Goal: Ask a question: Seek information or help from site administrators or community

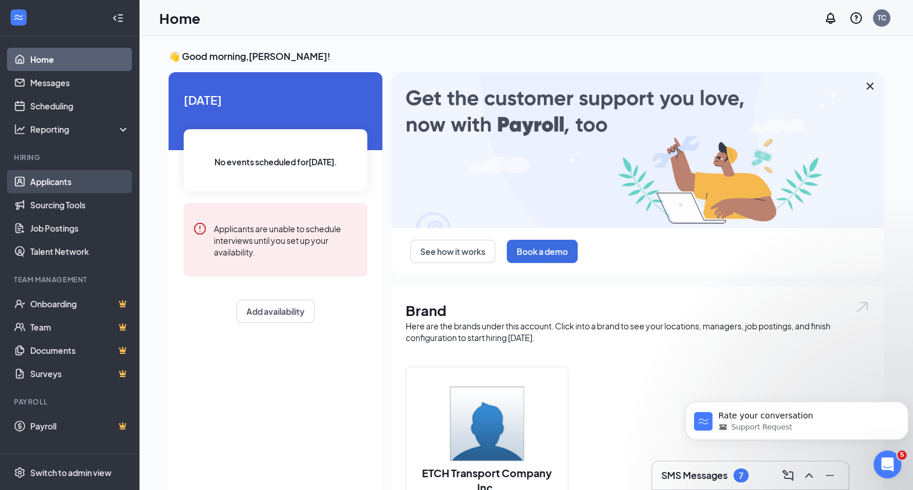
click at [55, 181] on link "Applicants" at bounding box center [79, 181] width 99 height 23
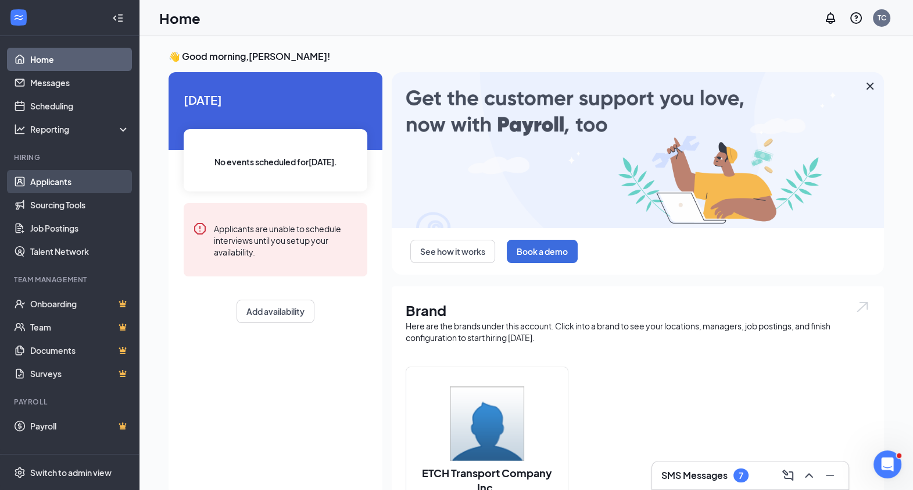
click at [51, 181] on link "Applicants" at bounding box center [79, 181] width 99 height 23
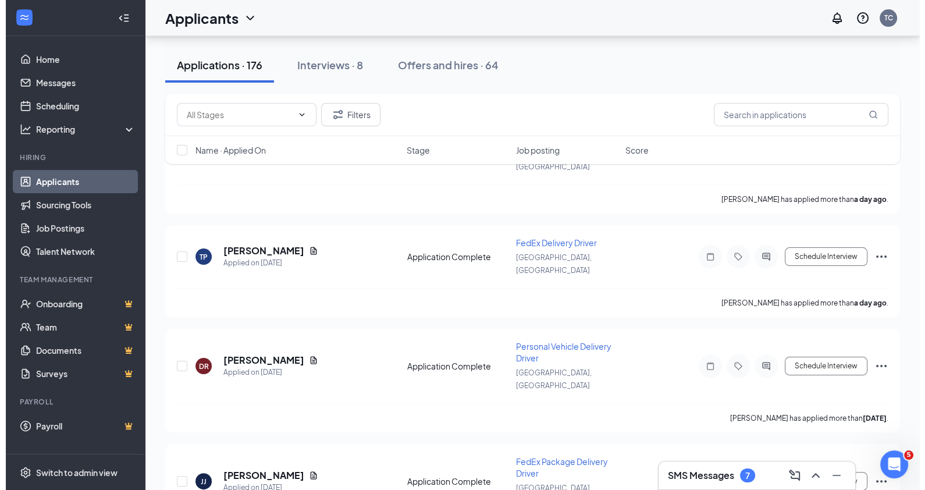
scroll to position [268, 0]
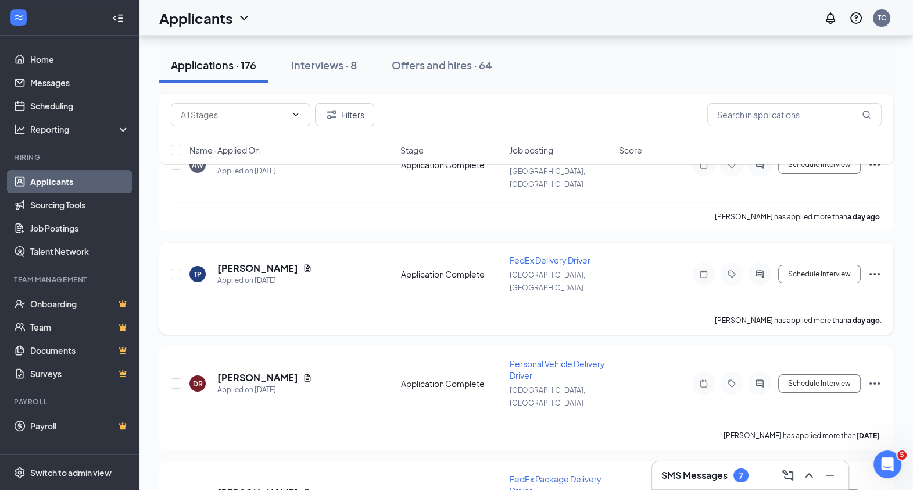
click at [234, 262] on h5 "[PERSON_NAME]" at bounding box center [257, 268] width 81 height 13
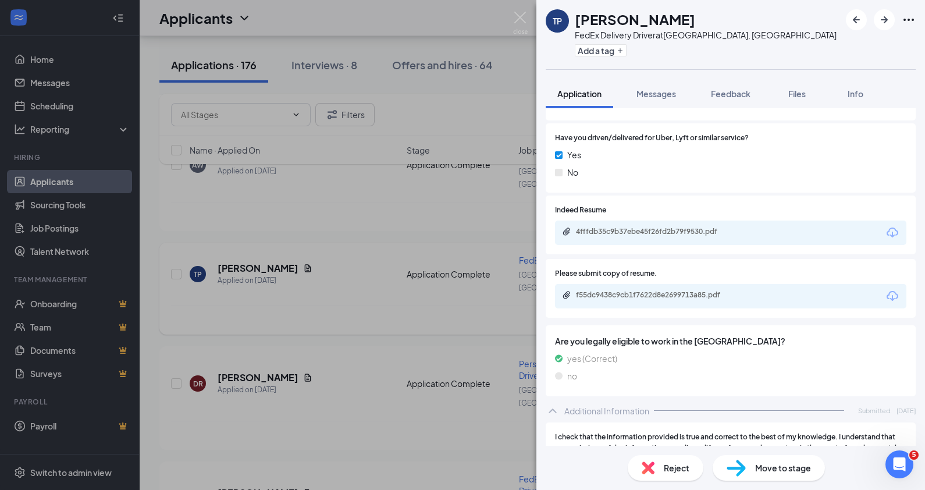
scroll to position [606, 0]
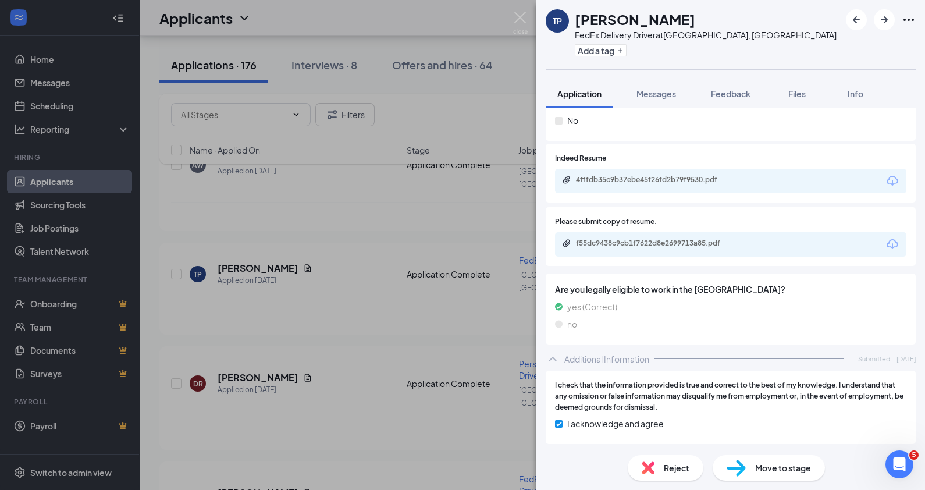
click at [793, 183] on div "4fffdb35c9b37ebe45f26fd2b79f9530.pdf" at bounding box center [730, 181] width 351 height 24
click at [793, 181] on div "4fffdb35c9b37ebe45f26fd2b79f9530.pdf" at bounding box center [730, 181] width 351 height 24
click at [657, 183] on div "4fffdb35c9b37ebe45f26fd2b79f9530.pdf" at bounding box center [657, 179] width 163 height 9
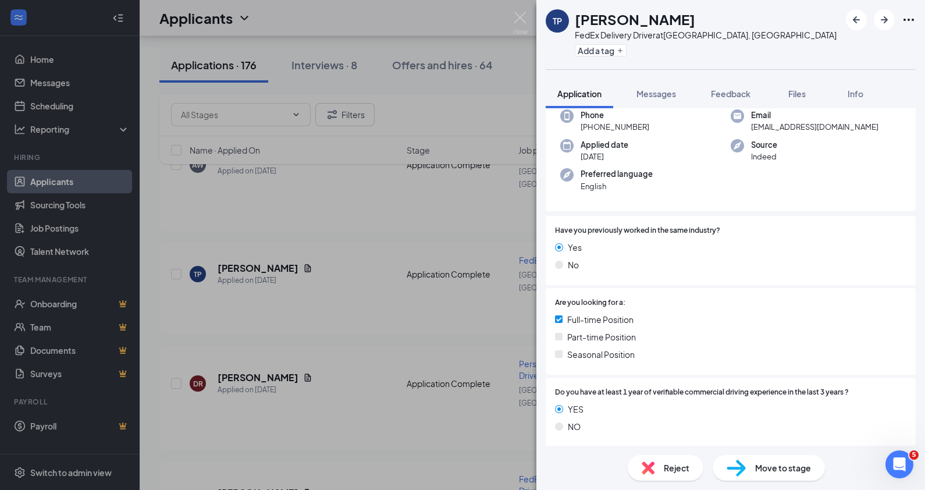
scroll to position [0, 0]
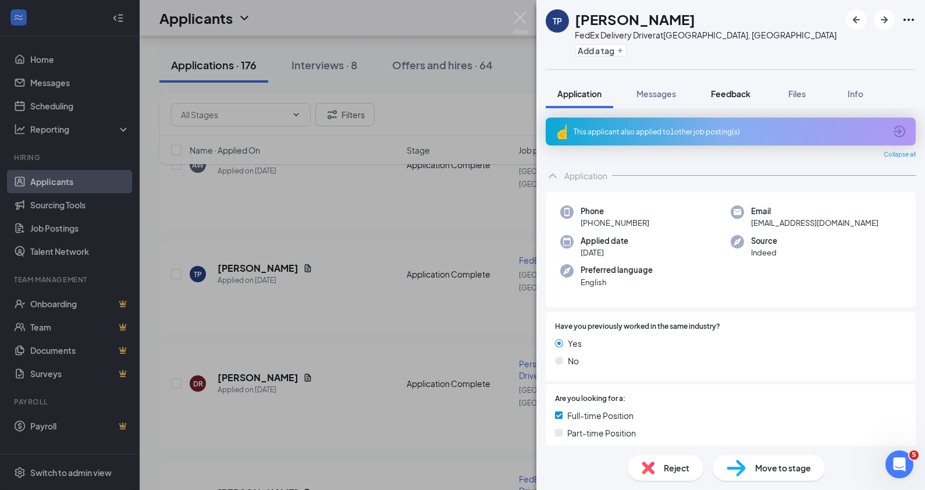
click at [738, 91] on span "Feedback" at bounding box center [731, 93] width 40 height 10
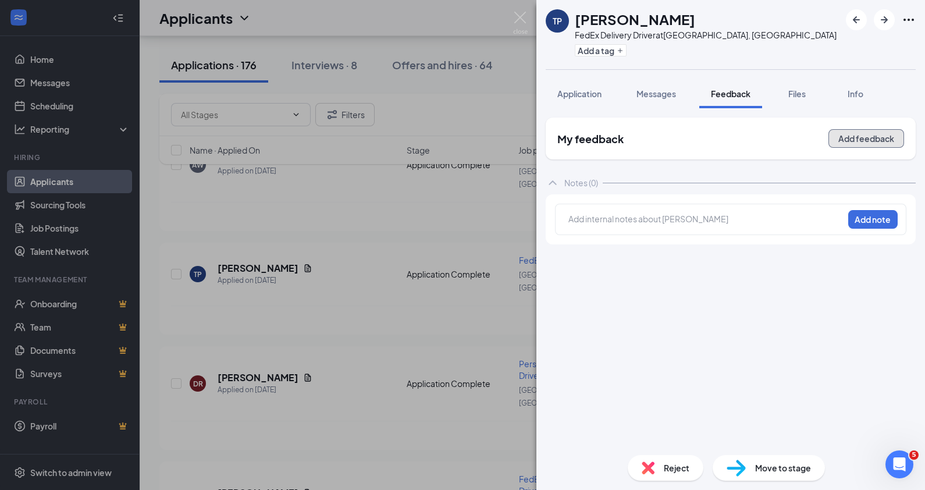
click at [862, 137] on button "Add feedback" at bounding box center [866, 138] width 76 height 19
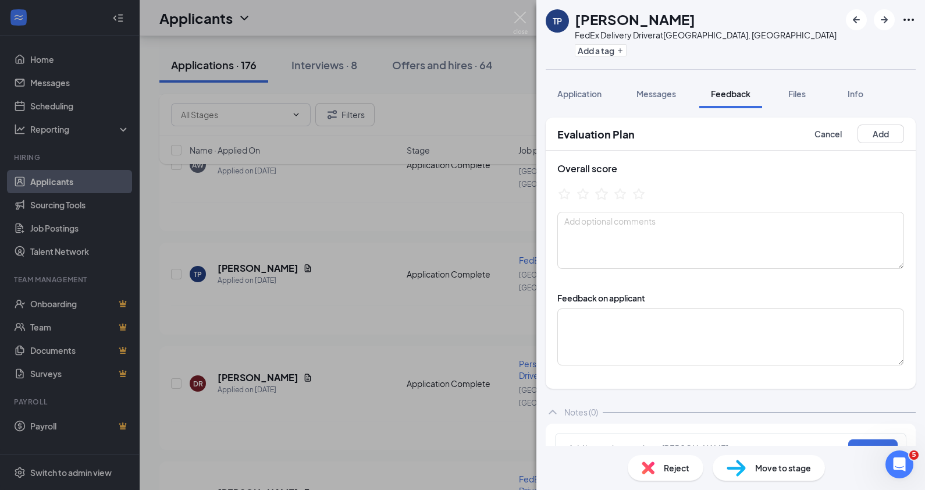
click at [599, 197] on icon "StarBorder" at bounding box center [601, 193] width 15 height 15
click at [598, 238] on textarea at bounding box center [730, 240] width 347 height 57
type textarea "m"
type textarea "h"
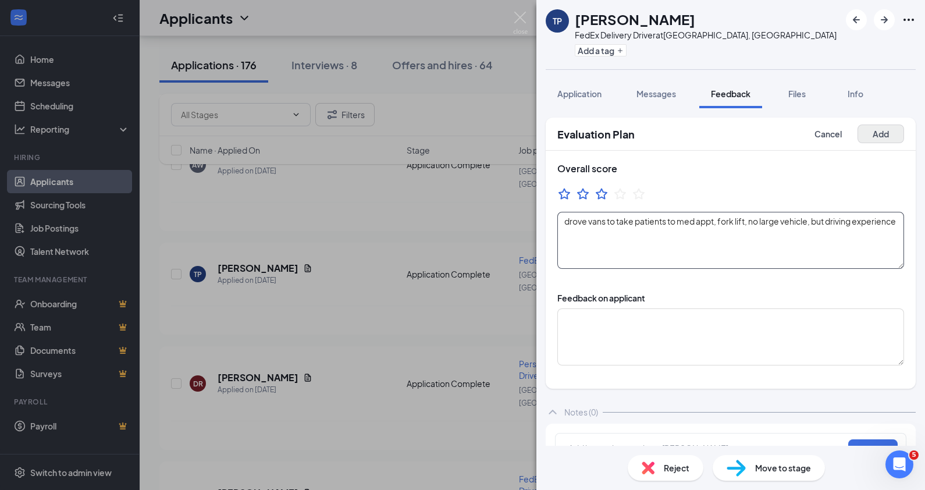
type textarea "drove vans to take patients to med appt, fork lift, no large vehicle, but drivi…"
click at [869, 133] on button "Add" at bounding box center [880, 133] width 47 height 19
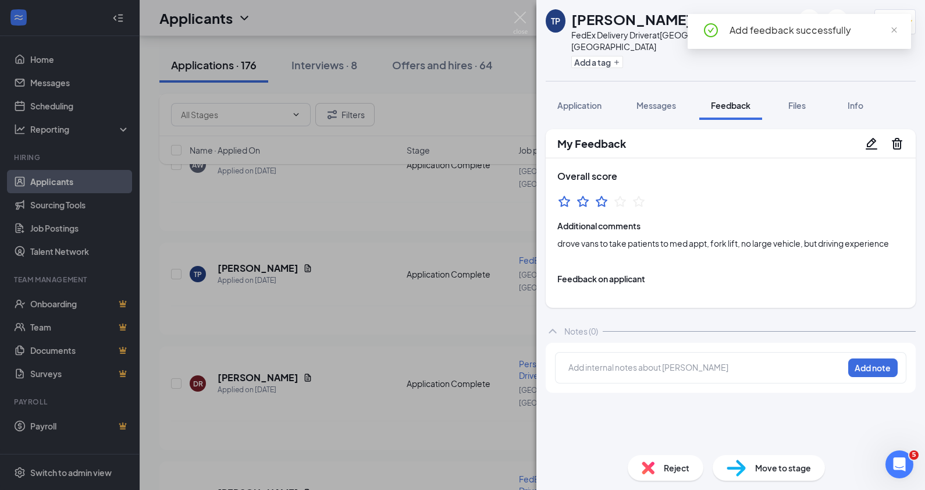
click at [519, 18] on img at bounding box center [520, 23] width 15 height 23
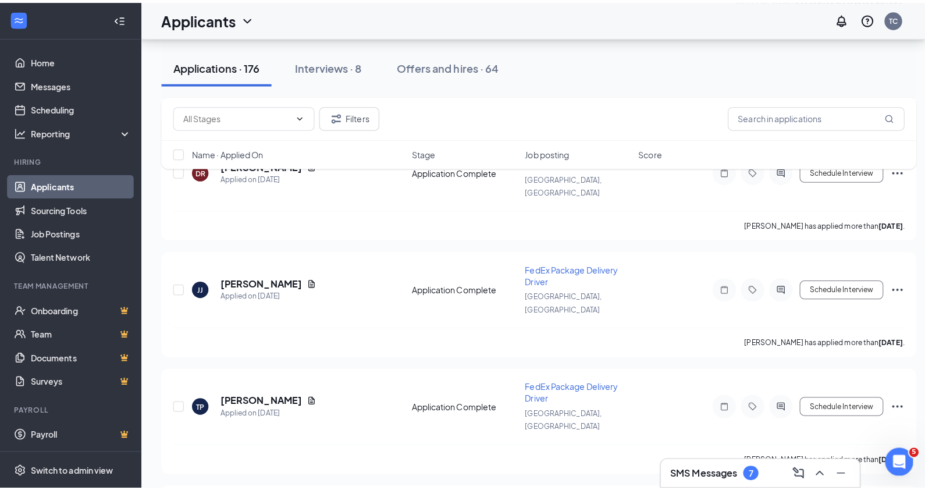
scroll to position [494, 0]
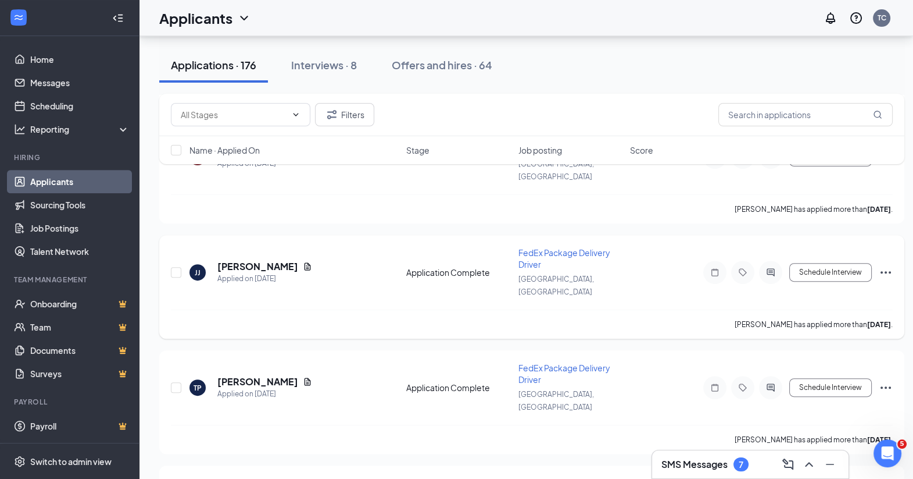
click at [238, 260] on h5 "[PERSON_NAME]" at bounding box center [257, 266] width 81 height 13
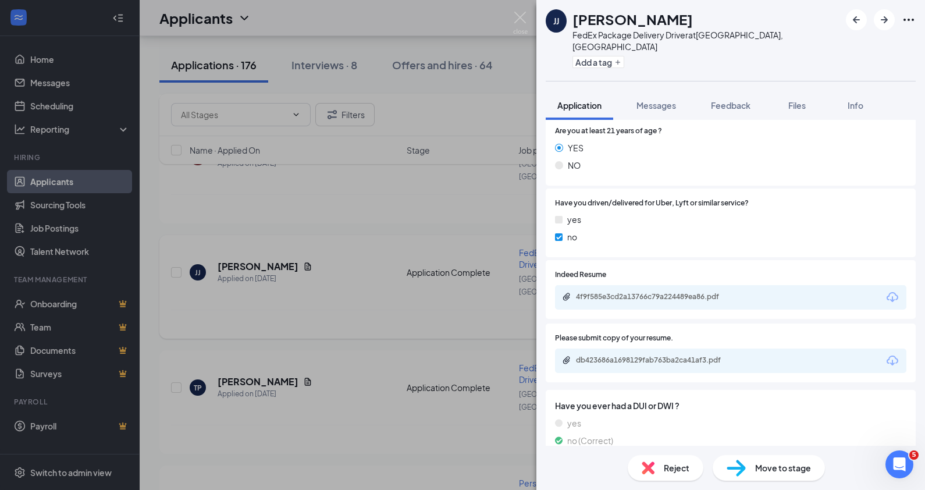
scroll to position [410, 0]
click at [670, 290] on div "4f9f585e3cd2a13766c79a224489ea86.pdf" at bounding box center [657, 294] width 163 height 9
click at [734, 100] on span "Feedback" at bounding box center [731, 105] width 40 height 10
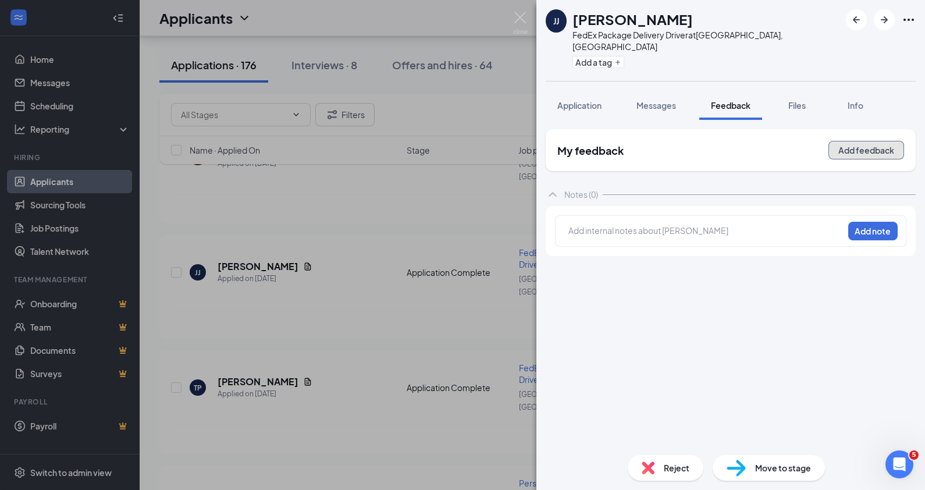
click at [855, 142] on button "Add feedback" at bounding box center [866, 150] width 76 height 19
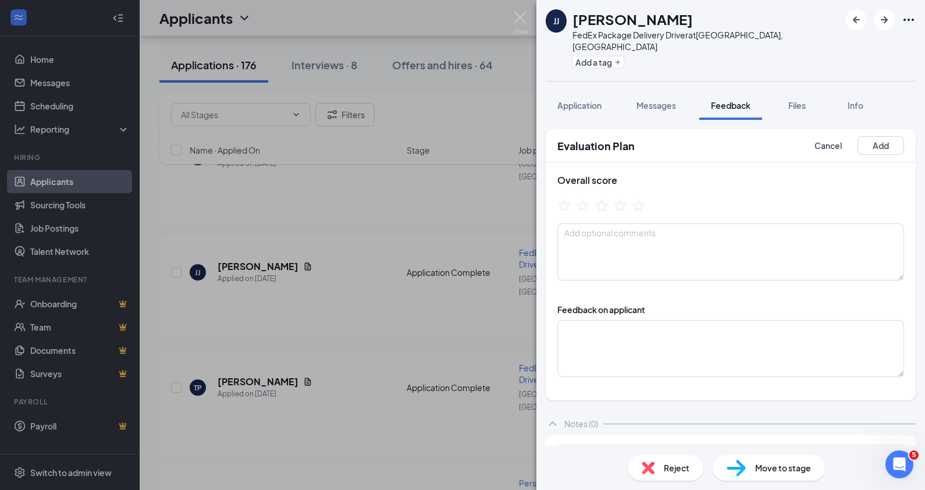
click at [602, 198] on icon "StarBorder" at bounding box center [601, 205] width 15 height 15
click at [599, 247] on textarea at bounding box center [730, 251] width 347 height 57
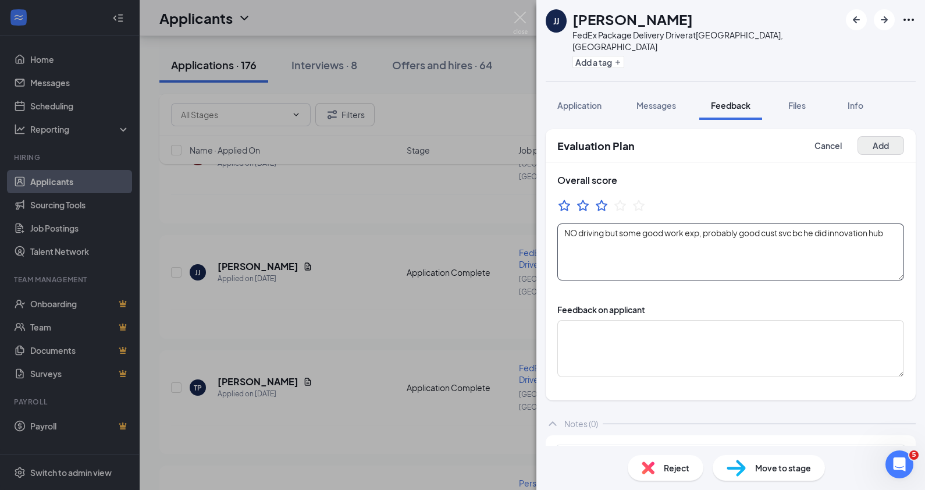
type textarea "NO driving but some good work exp, probably good cust svc bc he did innovation …"
click at [869, 136] on button "Add" at bounding box center [880, 145] width 47 height 19
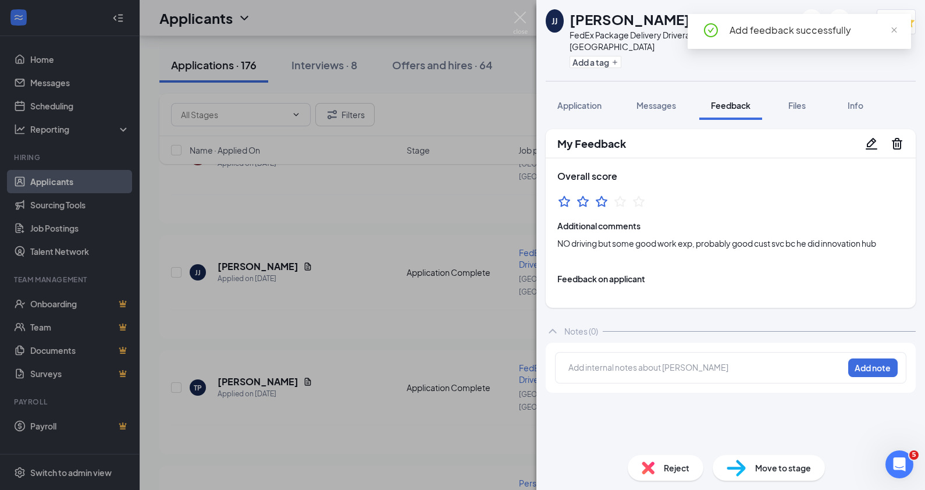
click at [523, 23] on img at bounding box center [520, 23] width 15 height 23
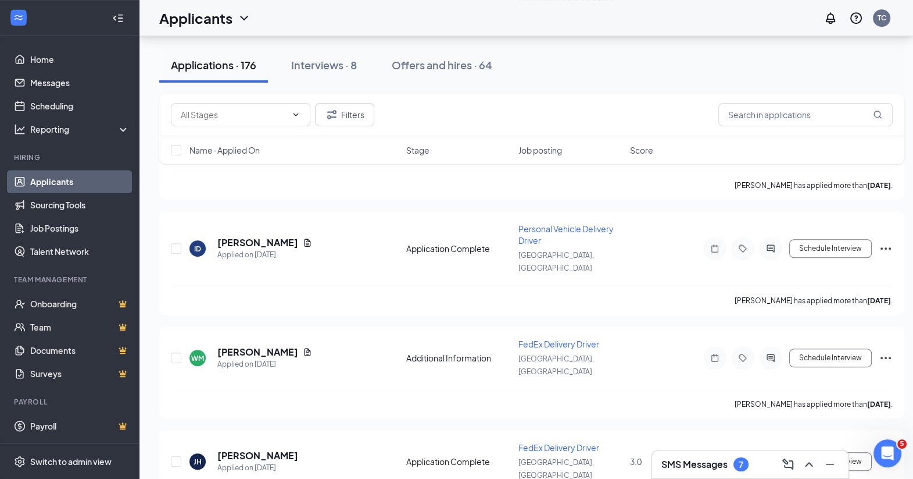
scroll to position [980, 3]
click at [235, 344] on h5 "[PERSON_NAME]" at bounding box center [257, 350] width 81 height 13
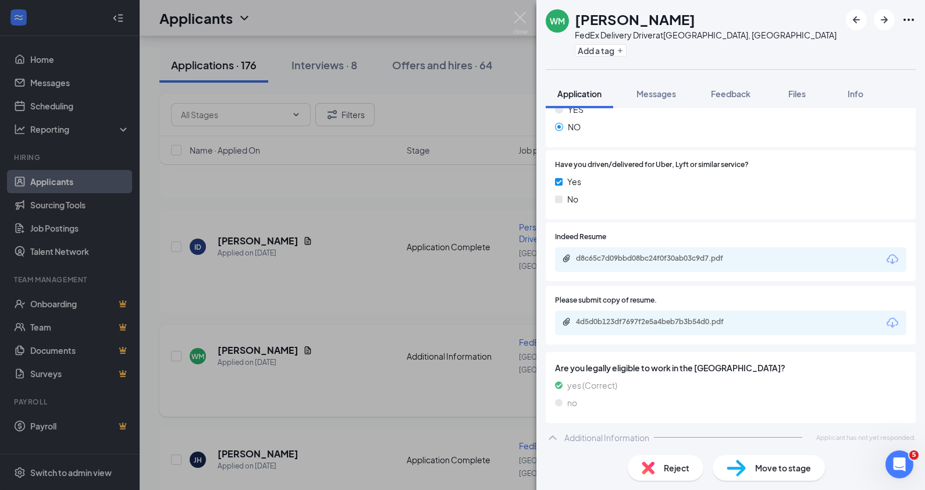
scroll to position [530, 0]
click at [645, 255] on div "d8c65c7d09bbd08bc24f0f30ab03c9d7.pdf" at bounding box center [657, 256] width 163 height 9
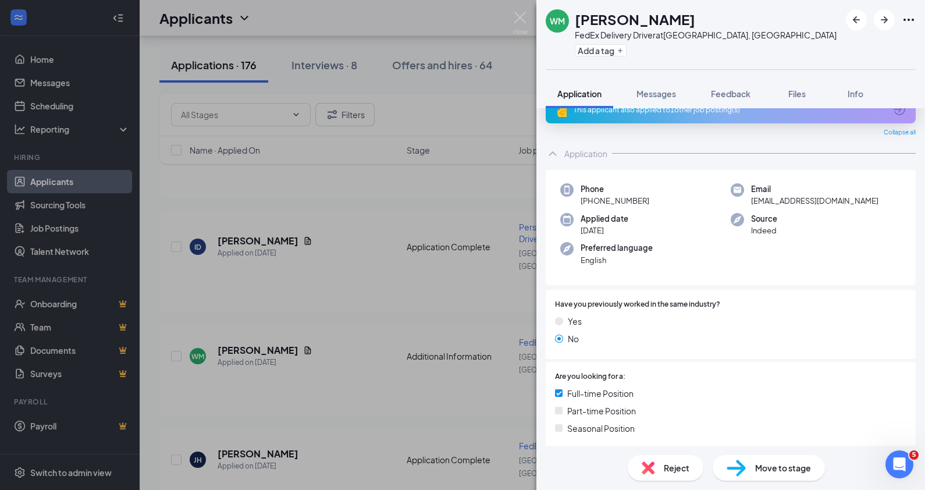
scroll to position [0, 0]
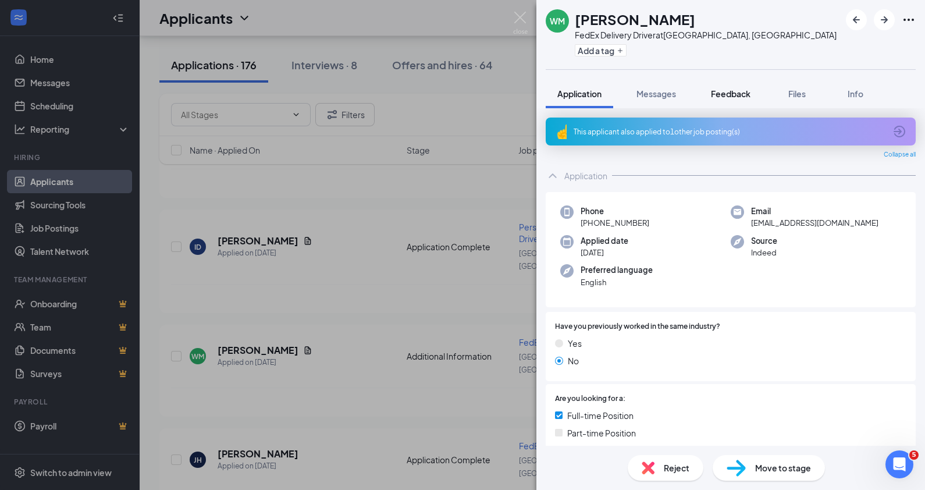
click at [736, 97] on span "Feedback" at bounding box center [731, 93] width 40 height 10
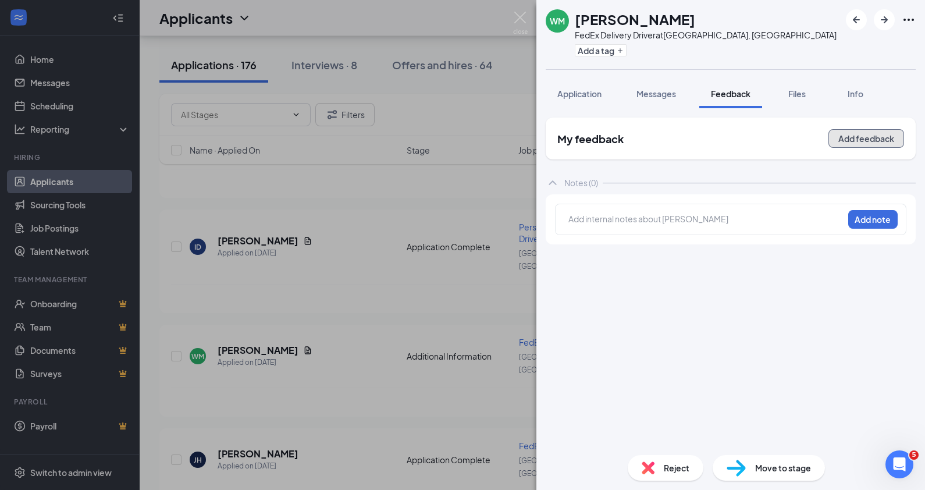
click at [857, 142] on button "Add feedback" at bounding box center [866, 138] width 76 height 19
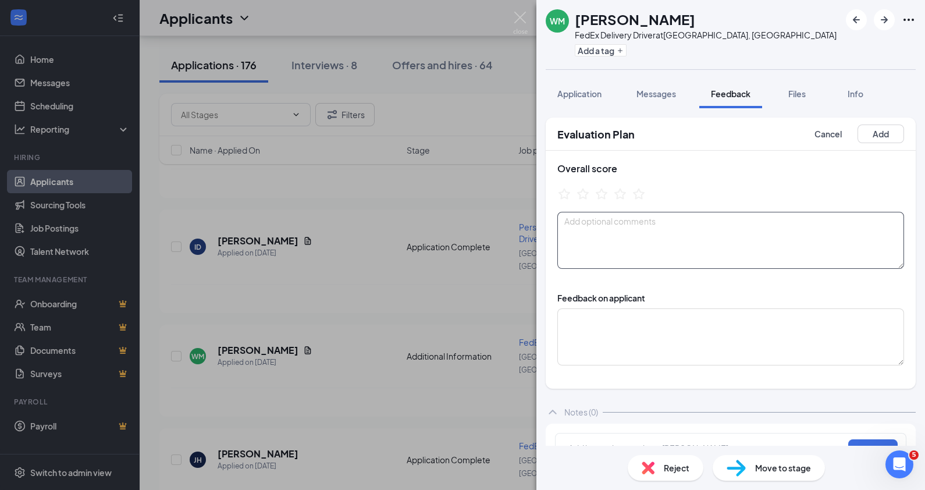
click at [601, 224] on textarea at bounding box center [730, 240] width 347 height 57
click at [584, 192] on icon "StarBorder" at bounding box center [582, 193] width 15 height 15
click at [629, 216] on textarea "not 21 yet" at bounding box center [730, 240] width 347 height 57
type textarea "not 21 yet, what about being jumper?"
click at [601, 192] on icon "StarBorder" at bounding box center [601, 193] width 15 height 15
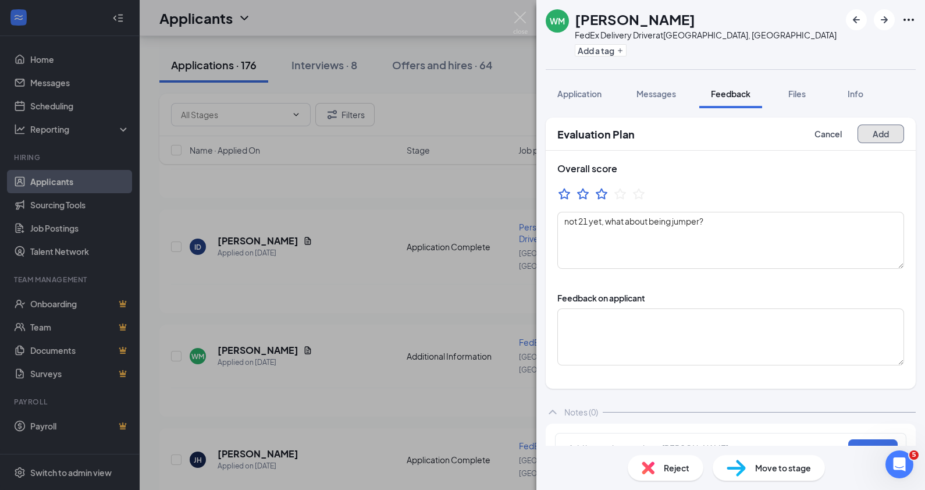
click at [874, 135] on button "Add" at bounding box center [880, 133] width 47 height 19
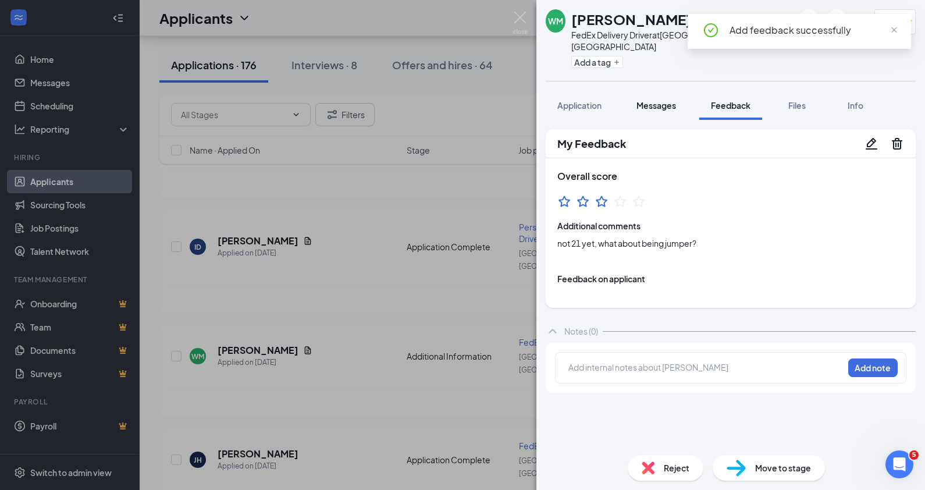
click at [658, 100] on span "Messages" at bounding box center [656, 105] width 40 height 10
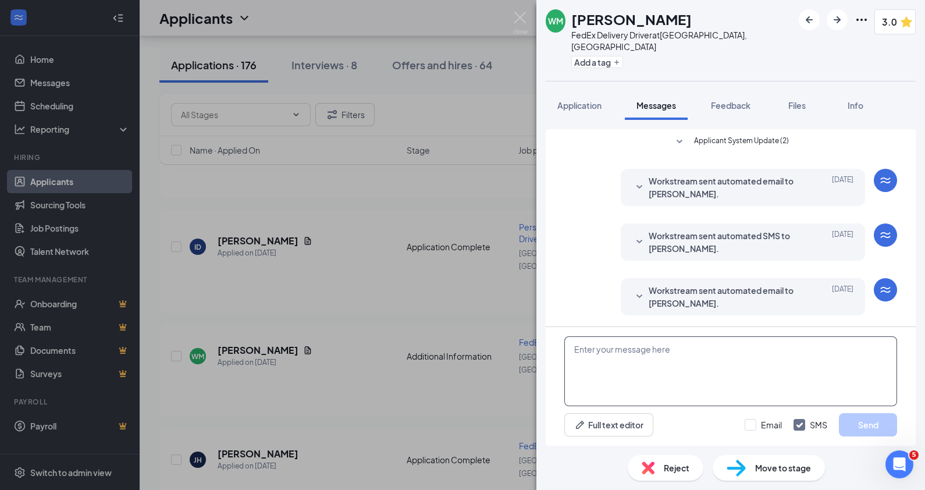
click at [617, 350] on textarea at bounding box center [730, 371] width 333 height 70
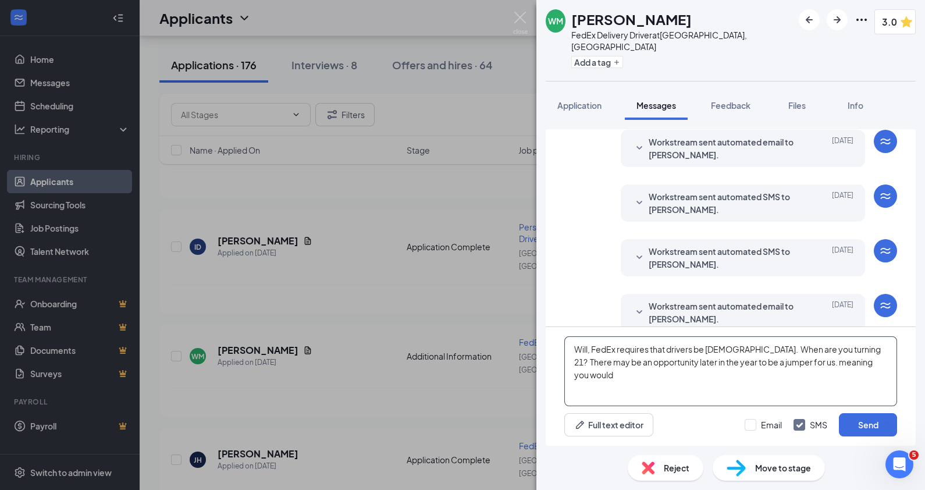
scroll to position [151, 0]
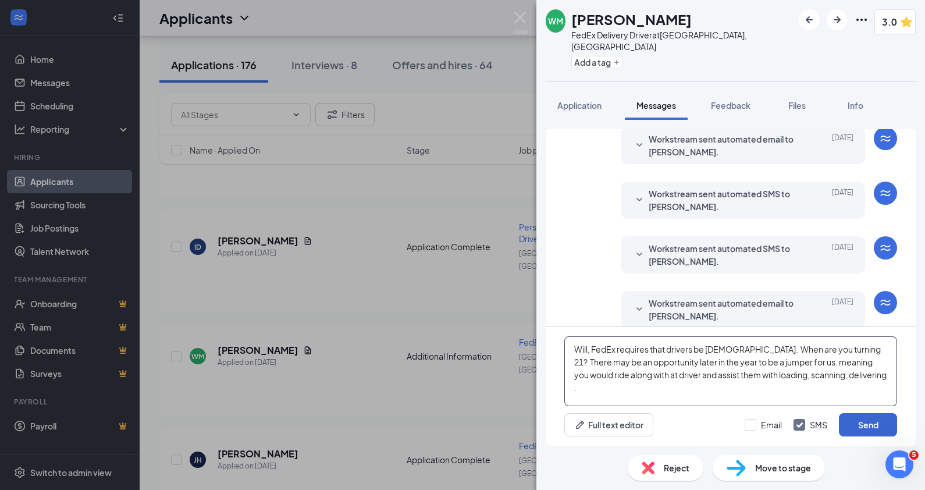
type textarea "Will, FedEx requires that drivers be 21 years old. When are you turning 21? The…"
click at [869, 425] on button "Send" at bounding box center [867, 424] width 58 height 23
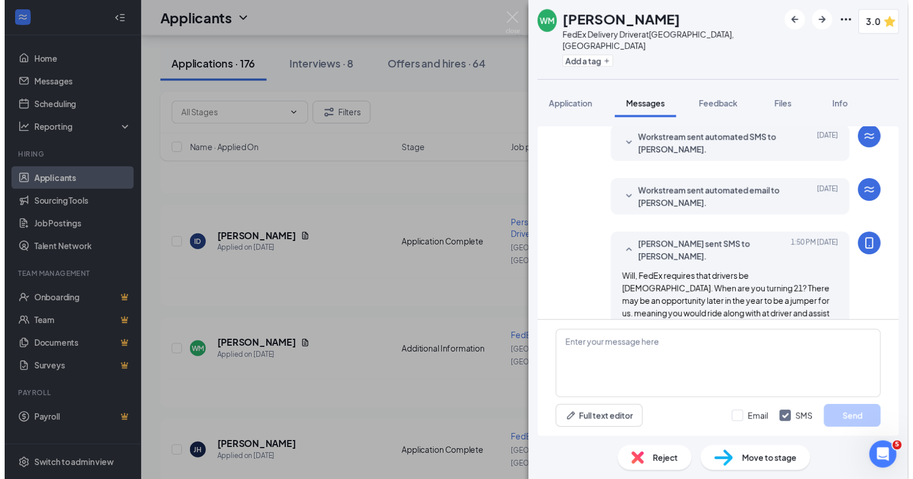
scroll to position [265, 0]
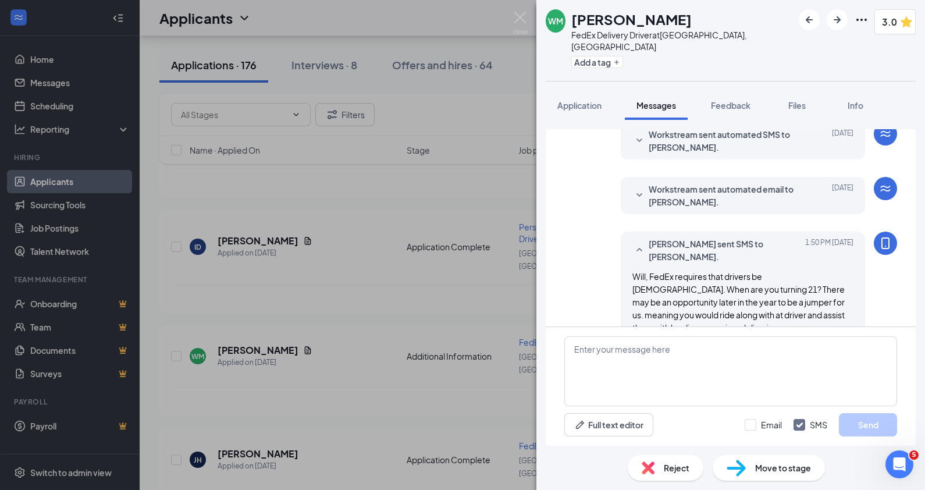
click at [520, 11] on div "WM Will Morgan FedEx Delivery Driver at Little Rock, AR Add a tag 3.0 Applicati…" at bounding box center [462, 245] width 925 height 490
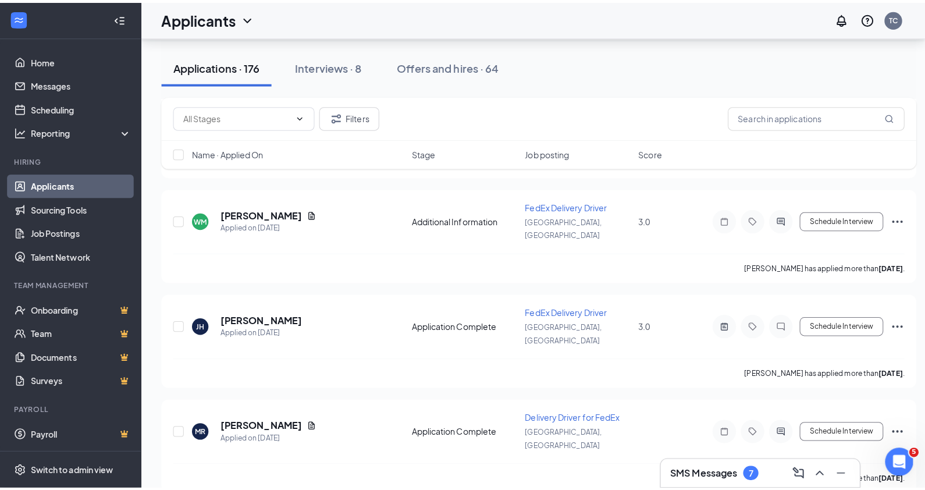
scroll to position [1126, 0]
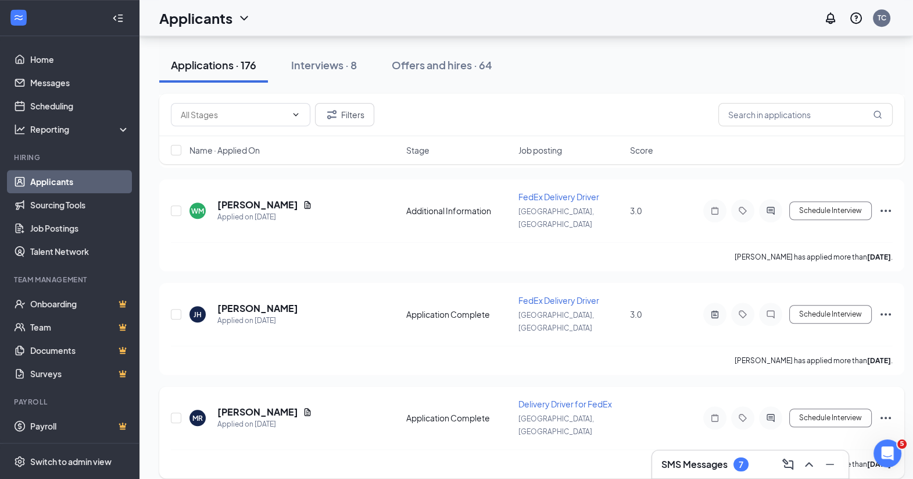
click at [267, 405] on h5 "Michelle Ridlehoover" at bounding box center [257, 411] width 81 height 13
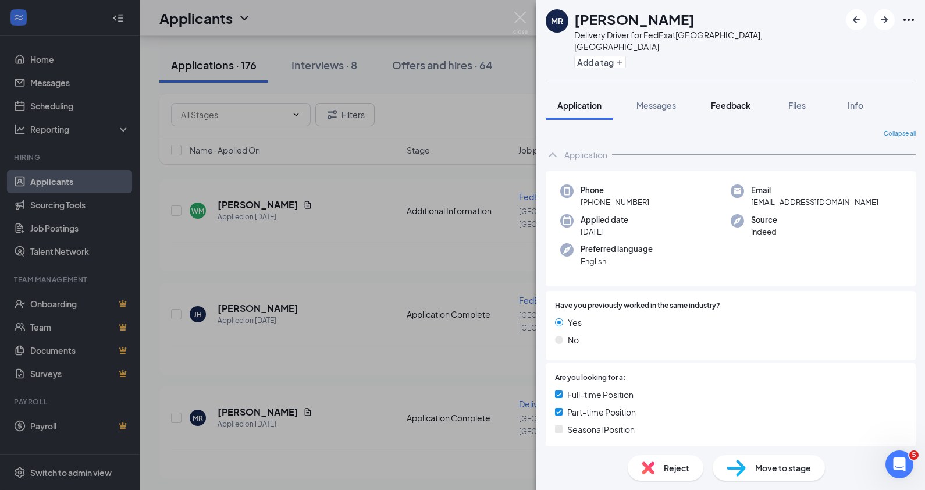
click at [731, 100] on span "Feedback" at bounding box center [731, 105] width 40 height 10
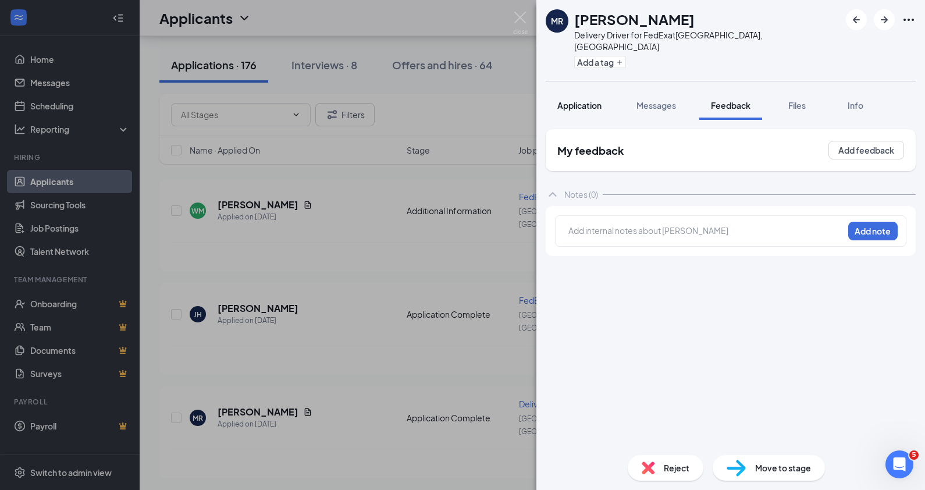
click at [577, 100] on span "Application" at bounding box center [579, 105] width 44 height 10
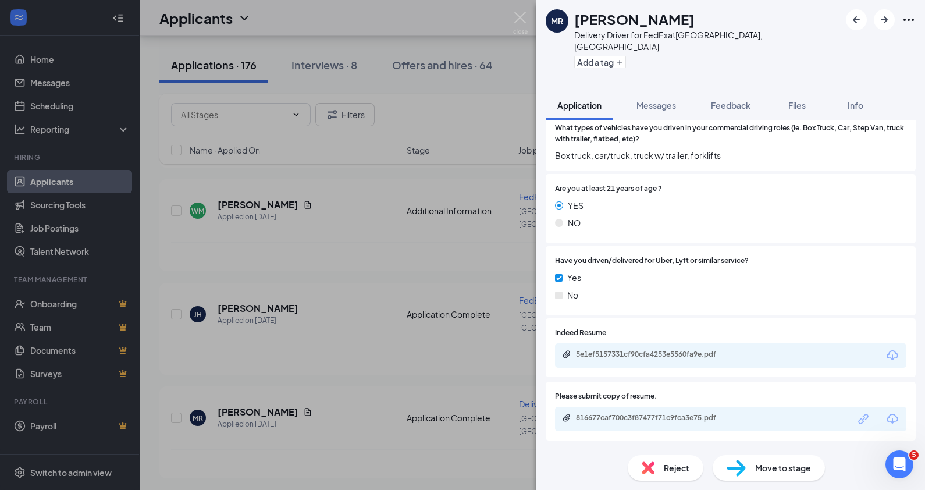
scroll to position [420, 0]
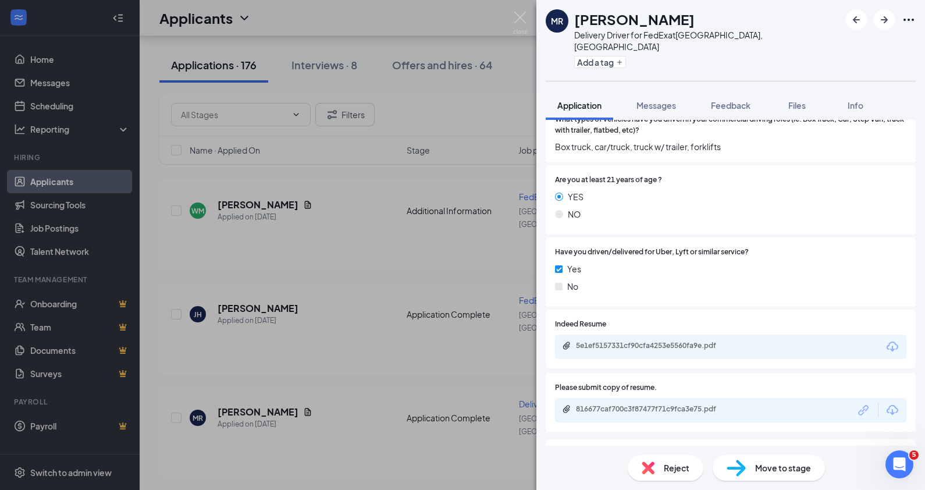
click at [635, 341] on div "5e1ef5157331cf90cfa4253e5560fa9e.pdf" at bounding box center [657, 345] width 163 height 9
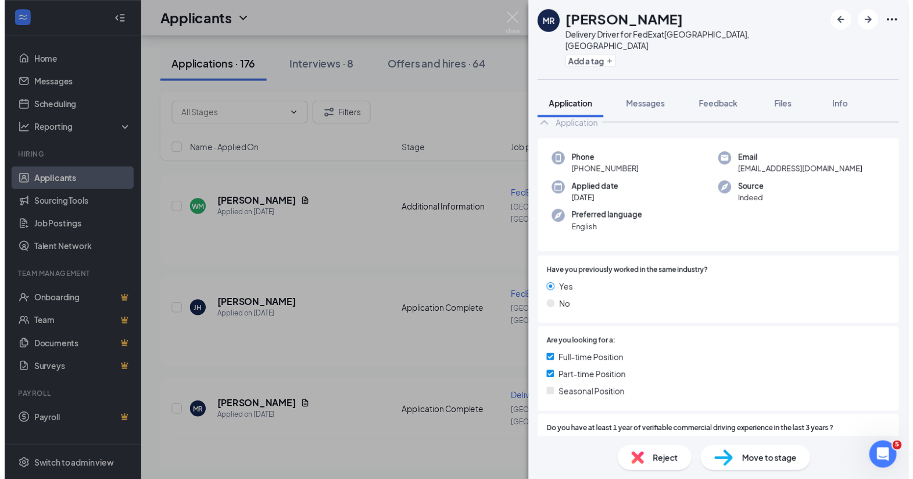
scroll to position [0, 0]
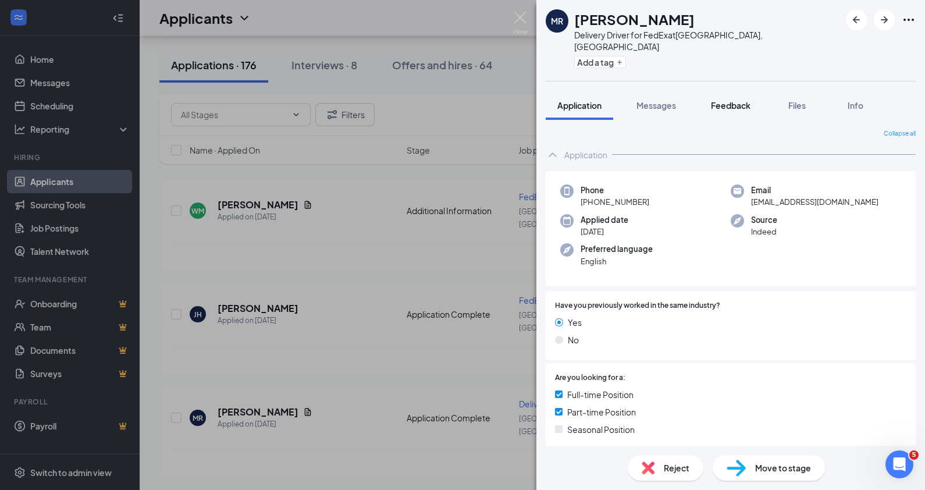
click at [730, 100] on span "Feedback" at bounding box center [731, 105] width 40 height 10
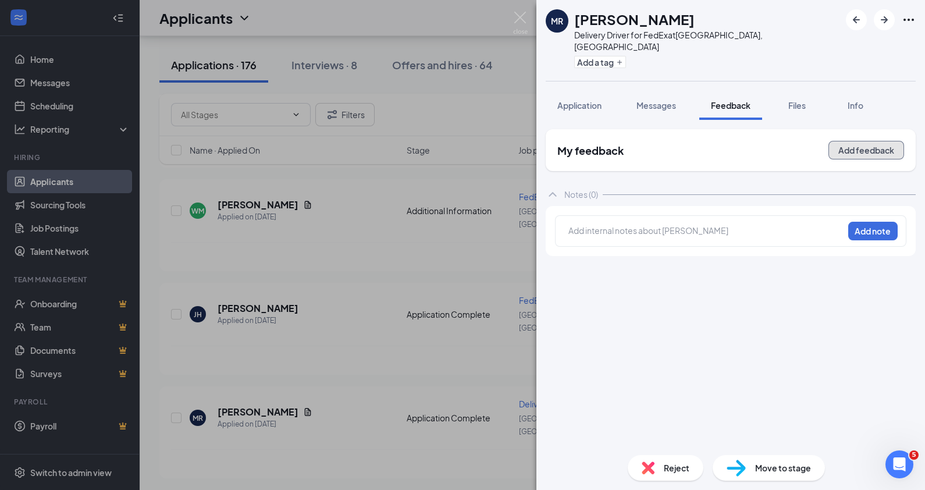
click at [852, 141] on button "Add feedback" at bounding box center [866, 150] width 76 height 19
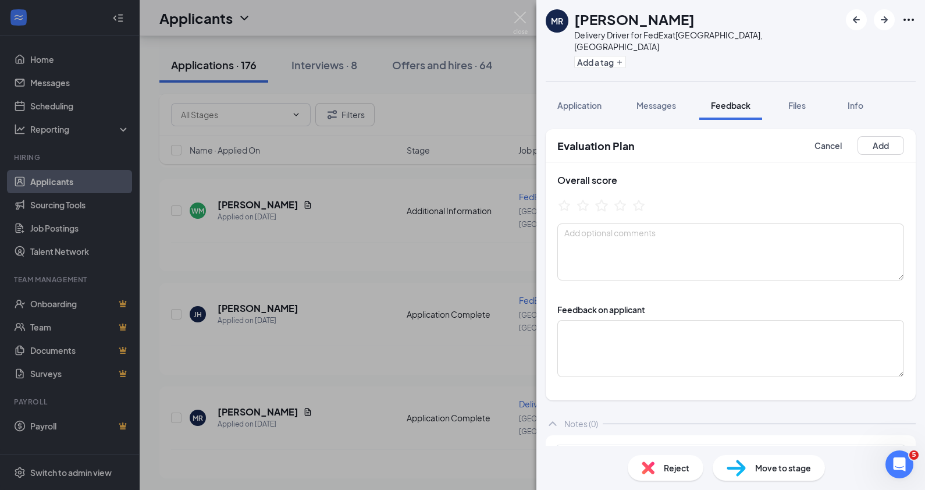
click at [604, 199] on icon "StarBorder" at bounding box center [601, 205] width 13 height 12
click at [625, 198] on icon "StarBorder" at bounding box center [619, 205] width 15 height 15
click at [655, 223] on textarea at bounding box center [730, 251] width 347 height 57
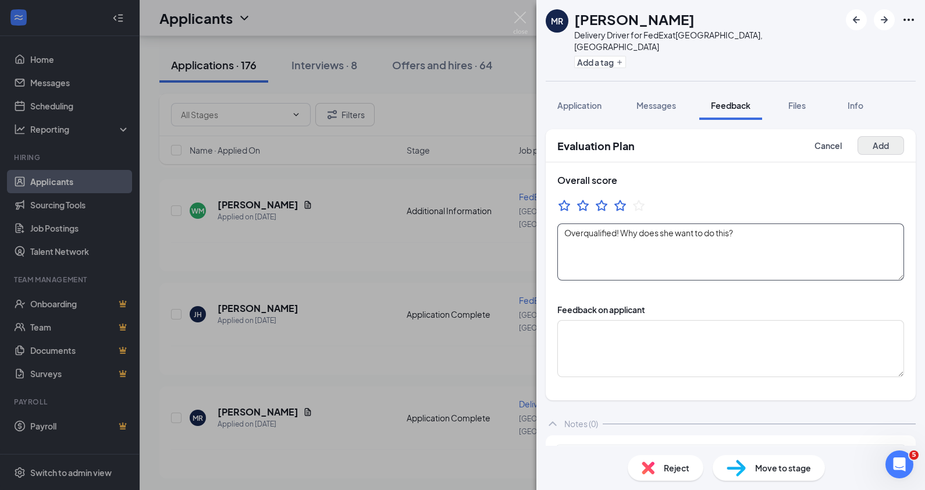
type textarea "Overqualified! Why does she want to do this?"
click at [870, 136] on button "Add" at bounding box center [880, 145] width 47 height 19
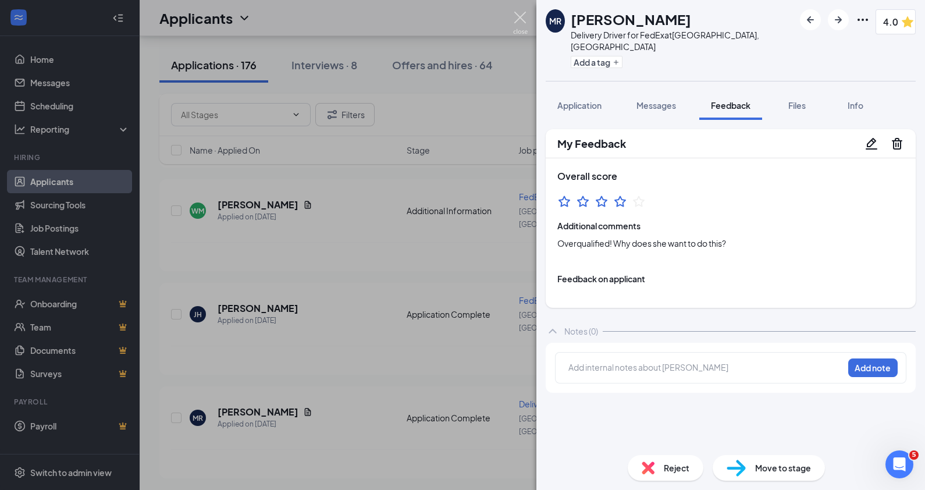
click at [523, 15] on img at bounding box center [520, 23] width 15 height 23
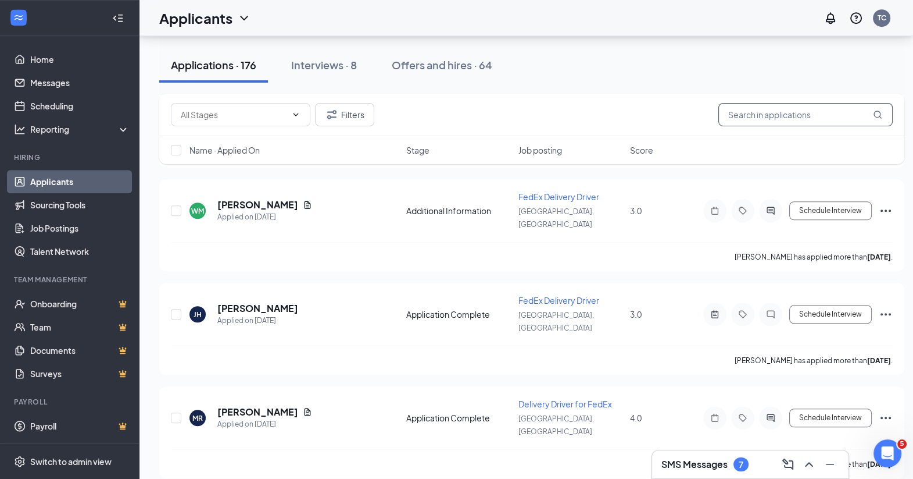
click at [758, 122] on input "text" at bounding box center [806, 114] width 174 height 23
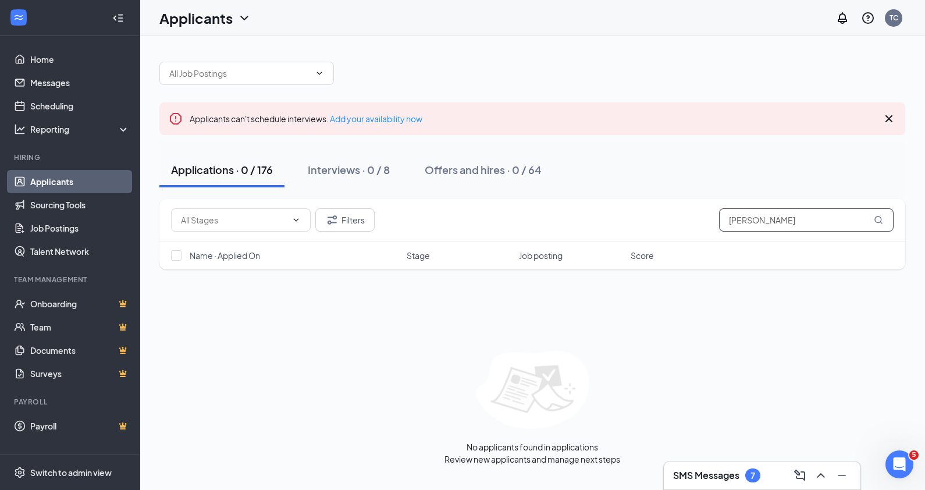
click at [755, 221] on input "devon Winn" at bounding box center [806, 219] width 174 height 23
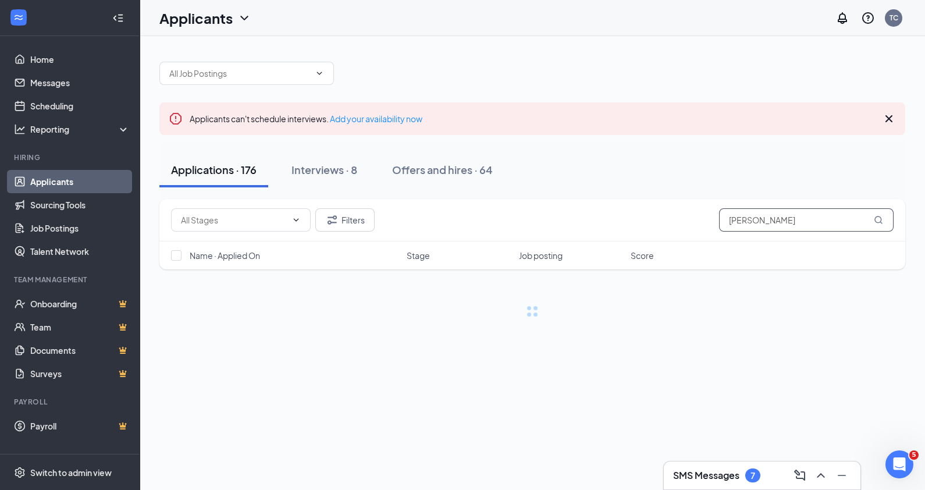
click at [755, 221] on input "Winn" at bounding box center [806, 219] width 174 height 23
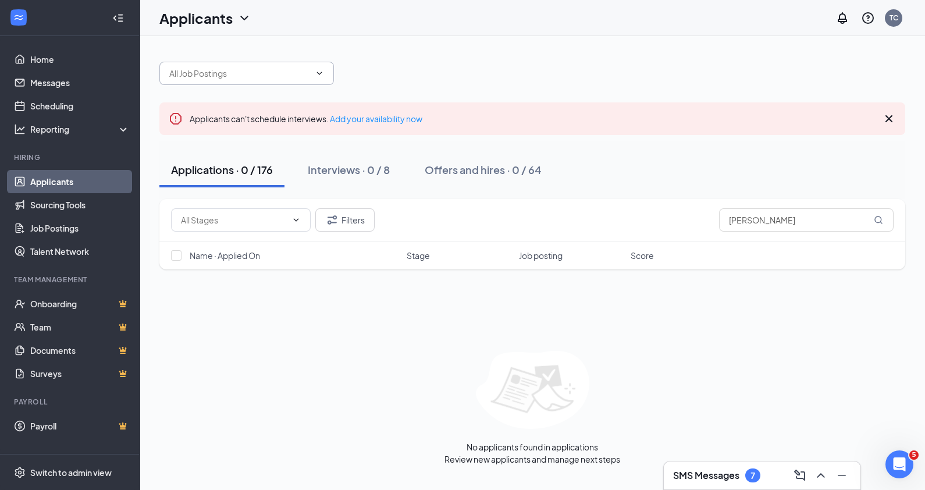
click at [320, 72] on icon "ChevronDown" at bounding box center [319, 73] width 9 height 9
click at [362, 77] on div at bounding box center [531, 67] width 745 height 35
click at [244, 18] on icon "ChevronDown" at bounding box center [244, 18] width 8 height 5
click at [192, 49] on link "Applicants" at bounding box center [205, 44] width 78 height 12
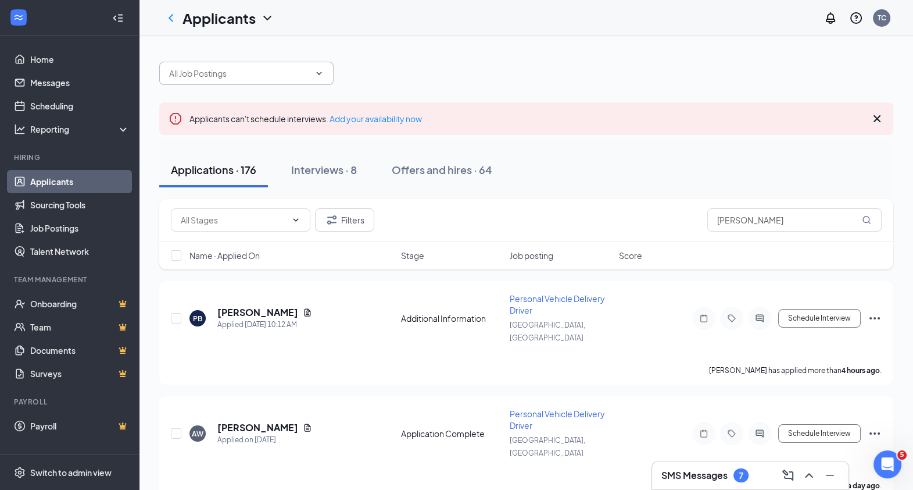
click at [317, 72] on icon "ChevronDown" at bounding box center [319, 73] width 5 height 3
click at [758, 221] on input "Winn" at bounding box center [795, 219] width 174 height 23
type input "W"
click at [320, 72] on icon "ChevronDown" at bounding box center [319, 73] width 9 height 9
click at [49, 227] on link "Job Postings" at bounding box center [79, 227] width 99 height 23
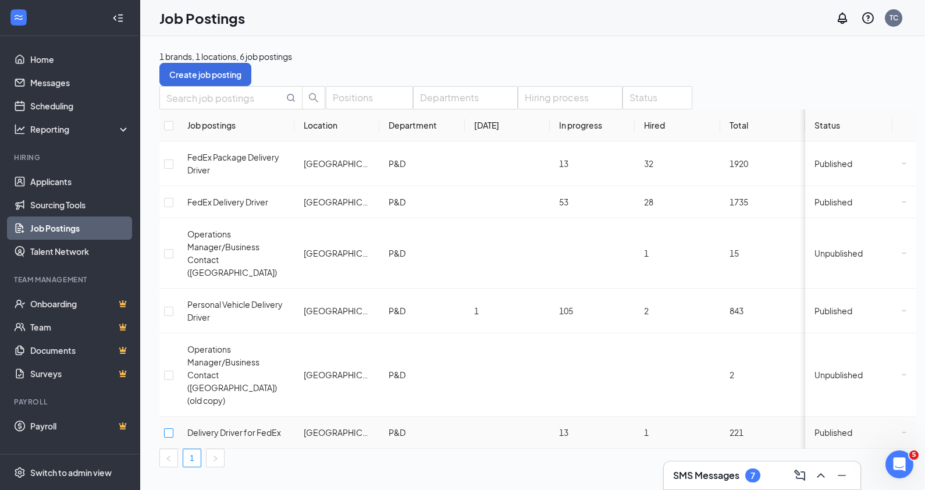
click at [173, 428] on input "checkbox" at bounding box center [168, 432] width 9 height 9
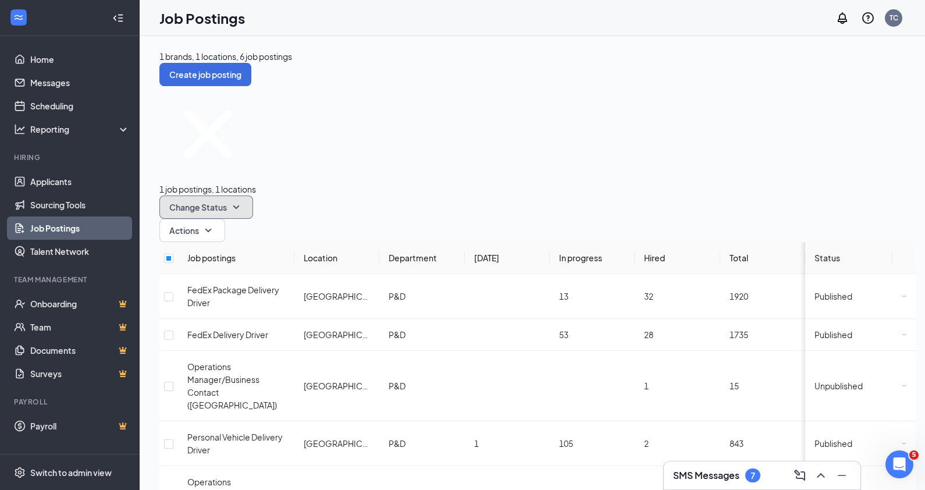
click at [243, 200] on icon "SmallChevronDown" at bounding box center [236, 207] width 14 height 14
click at [314, 145] on span "Publish" at bounding box center [310, 140] width 27 height 10
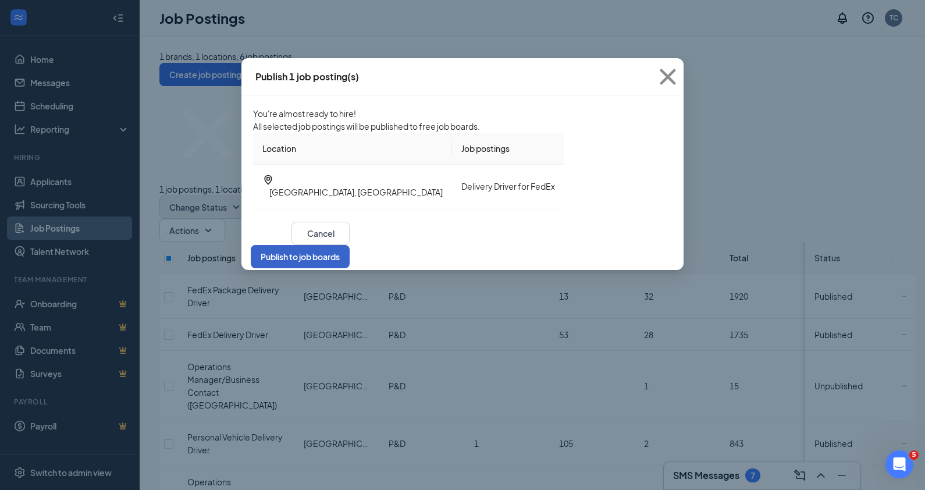
click at [349, 266] on button "Publish to job boards" at bounding box center [300, 256] width 99 height 23
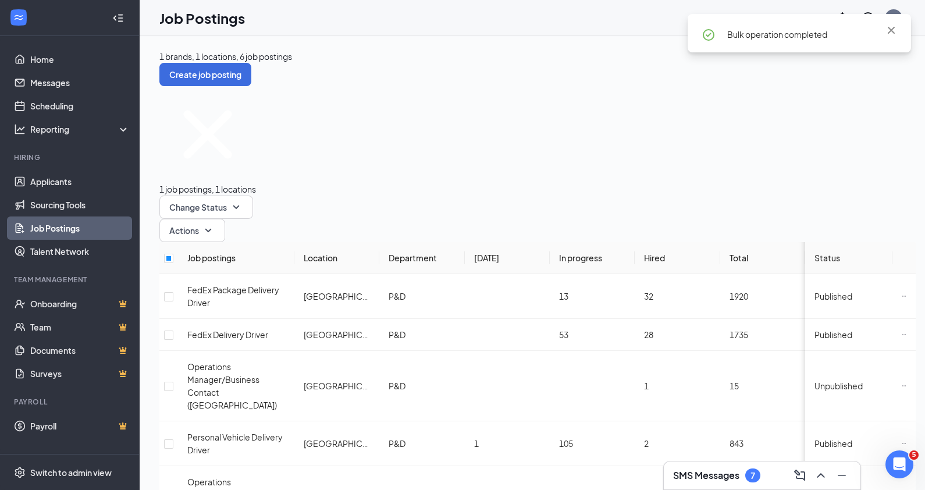
click at [631, 70] on div "1 brands, 1 locations, 6 job postings Create job posting" at bounding box center [537, 68] width 756 height 36
drag, startPoint x: 631, startPoint y: 70, endPoint x: 609, endPoint y: 66, distance: 22.4
click at [609, 66] on div "1 brands, 1 locations, 6 job postings Create job posting" at bounding box center [537, 68] width 756 height 36
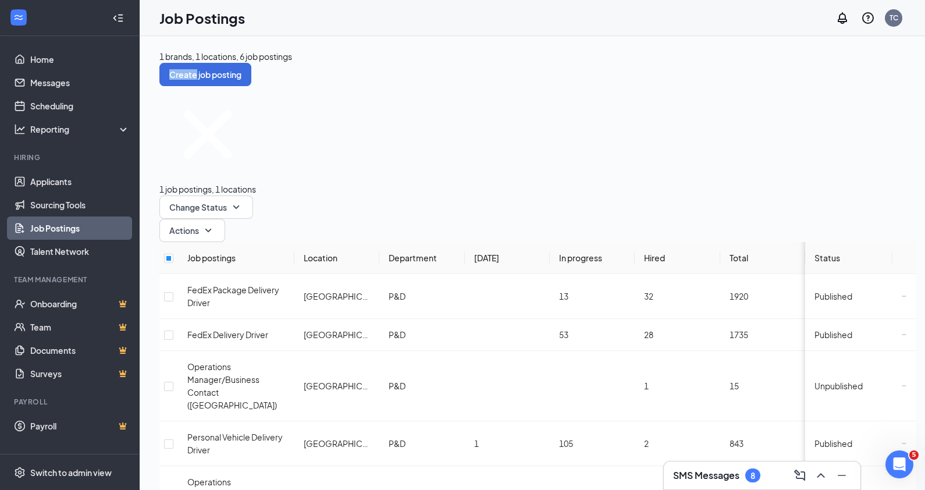
checkbox input "false"
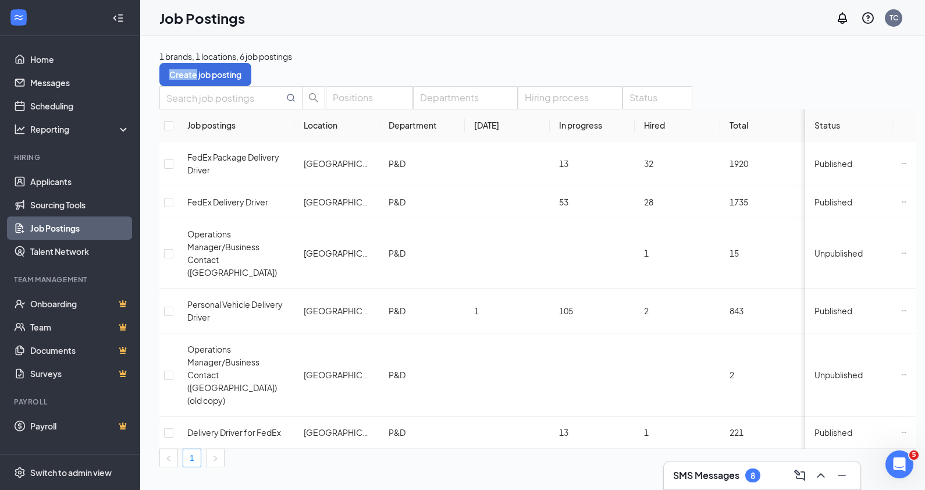
click at [680, 47] on div "1 brands, 1 locations, 6 job postings Create job posting Positions Departments …" at bounding box center [537, 258] width 795 height 445
click at [65, 468] on div "Switch to admin view" at bounding box center [70, 472] width 81 height 12
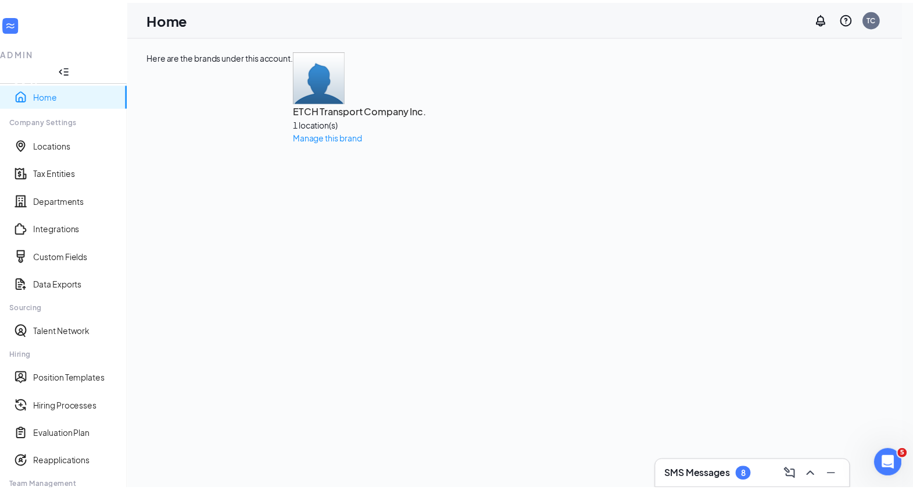
scroll to position [92, 0]
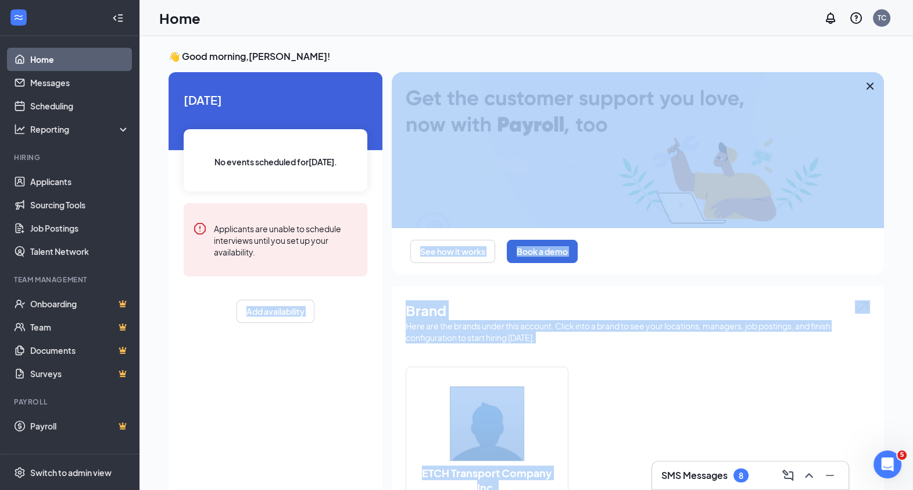
drag, startPoint x: 349, startPoint y: 329, endPoint x: 345, endPoint y: 256, distance: 72.8
click at [345, 256] on div "Home Messages Scheduling Reporting Hiring Applicants Sourcing Tools Job Posting…" at bounding box center [456, 391] width 913 height 782
click at [44, 180] on link "Applicants" at bounding box center [79, 181] width 99 height 23
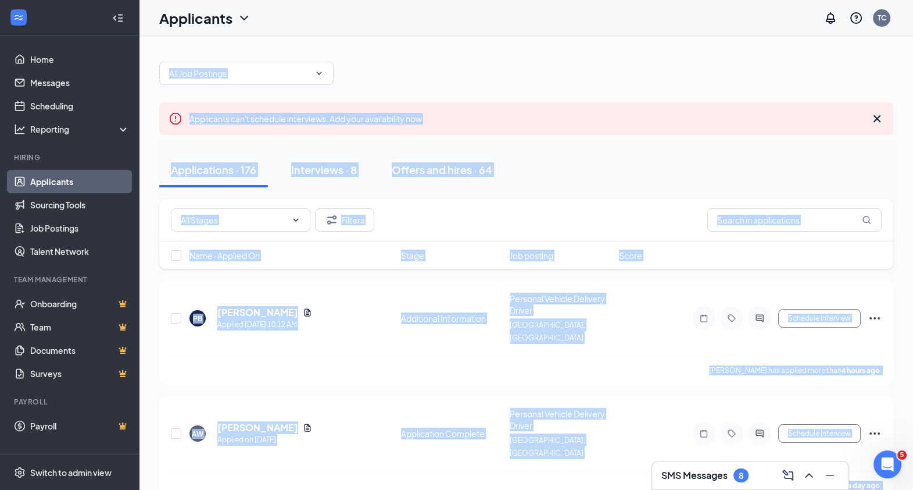
click at [500, 109] on div "Applicants can't schedule interviews. Add your availability now" at bounding box center [526, 118] width 734 height 33
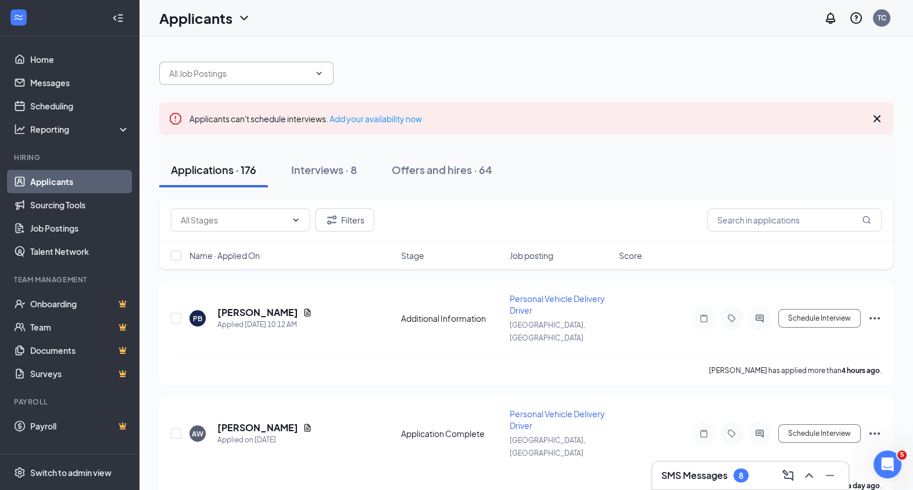
click at [312, 76] on span at bounding box center [318, 73] width 12 height 9
click at [319, 73] on icon "ChevronDown" at bounding box center [319, 73] width 9 height 9
click at [242, 16] on icon "ChevronDown" at bounding box center [244, 18] width 14 height 14
click at [180, 49] on link "Applicants" at bounding box center [205, 44] width 78 height 12
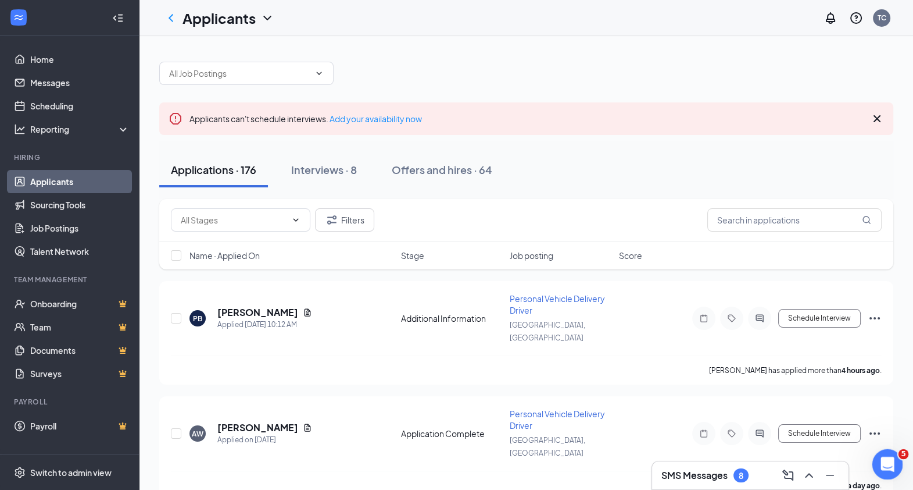
click at [886, 462] on icon "Open Intercom Messenger" at bounding box center [886, 462] width 19 height 19
type textarea "Im trying to remember how to add an applicant"
